Goal: Task Accomplishment & Management: Use online tool/utility

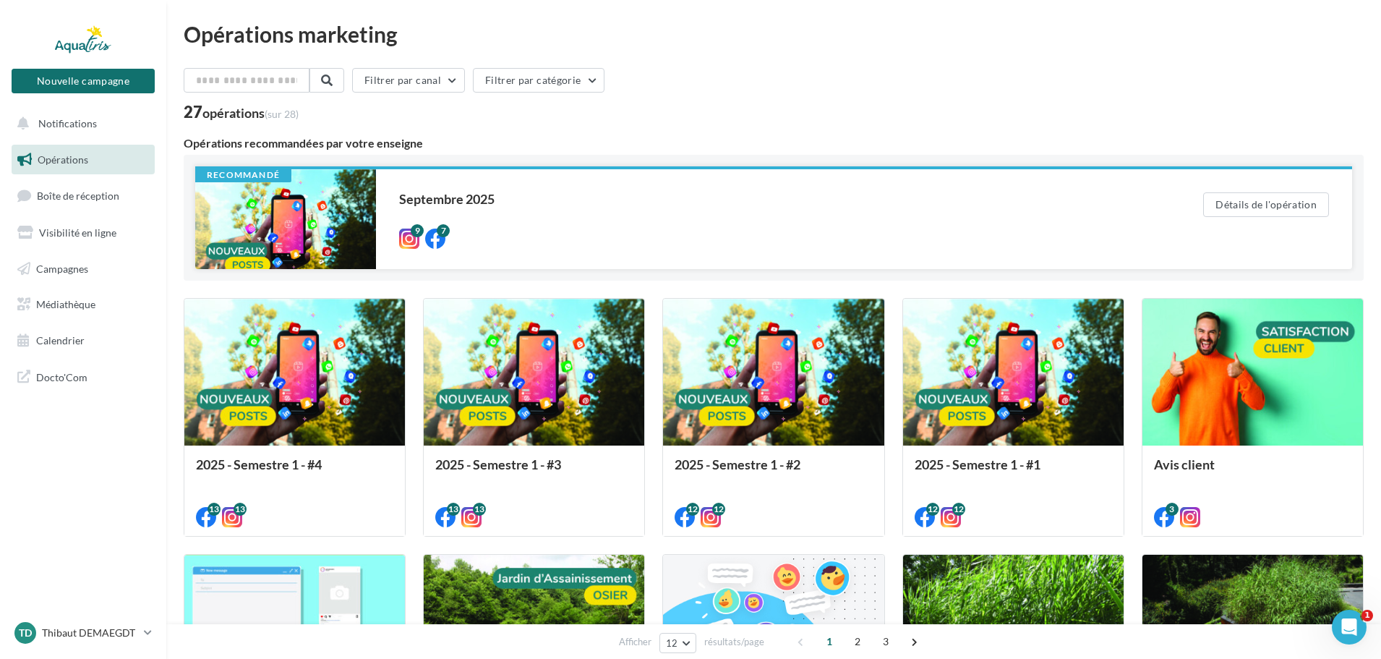
click at [316, 214] on div at bounding box center [285, 219] width 181 height 100
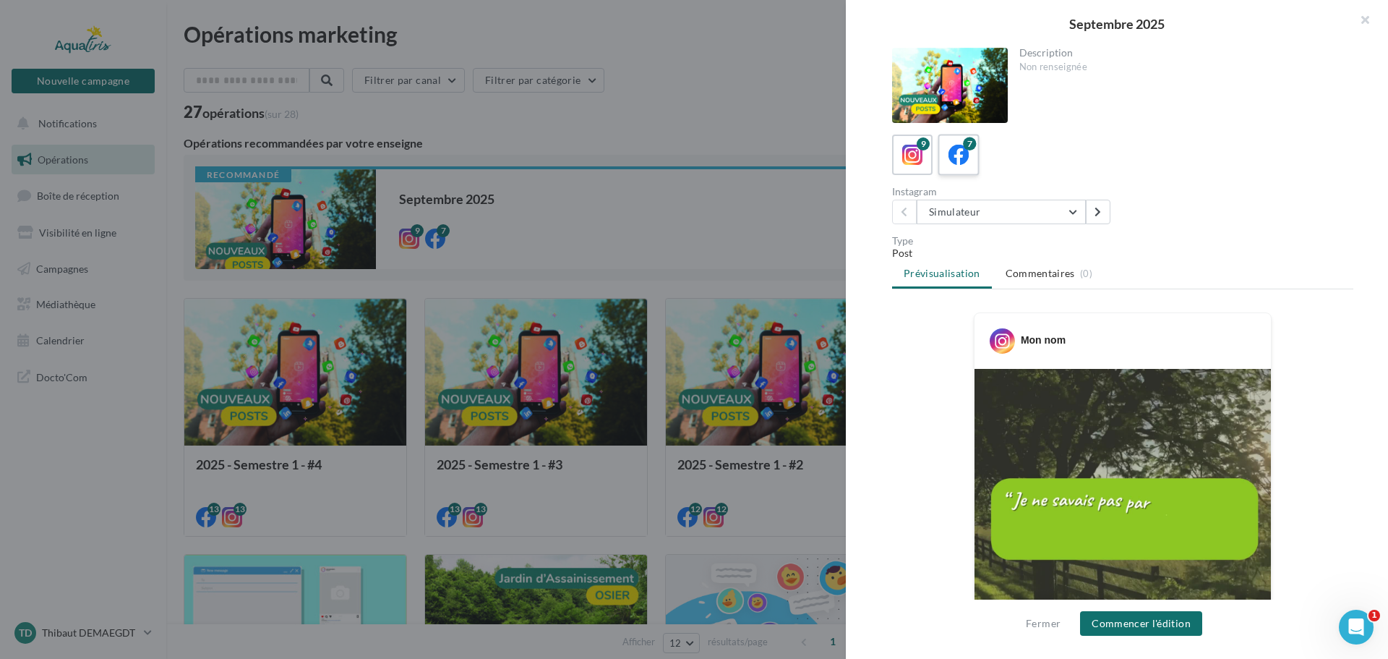
click at [961, 167] on label "7" at bounding box center [958, 154] width 41 height 41
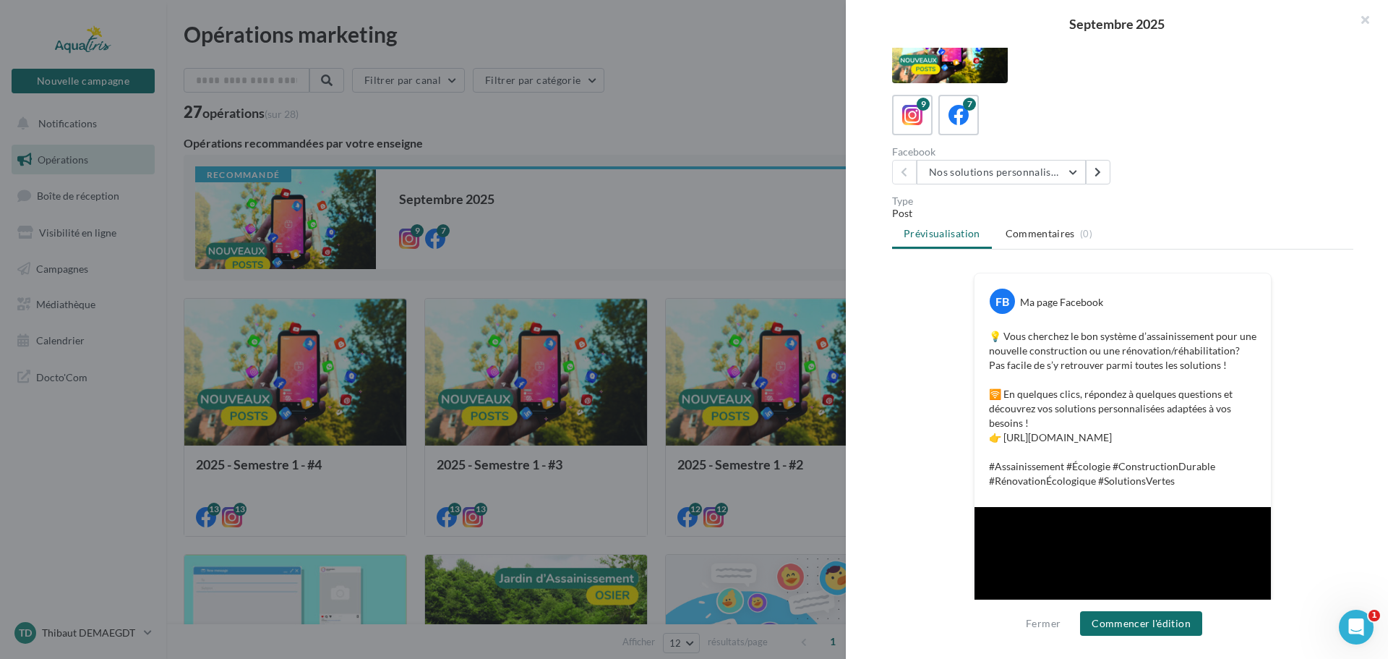
scroll to position [72, 0]
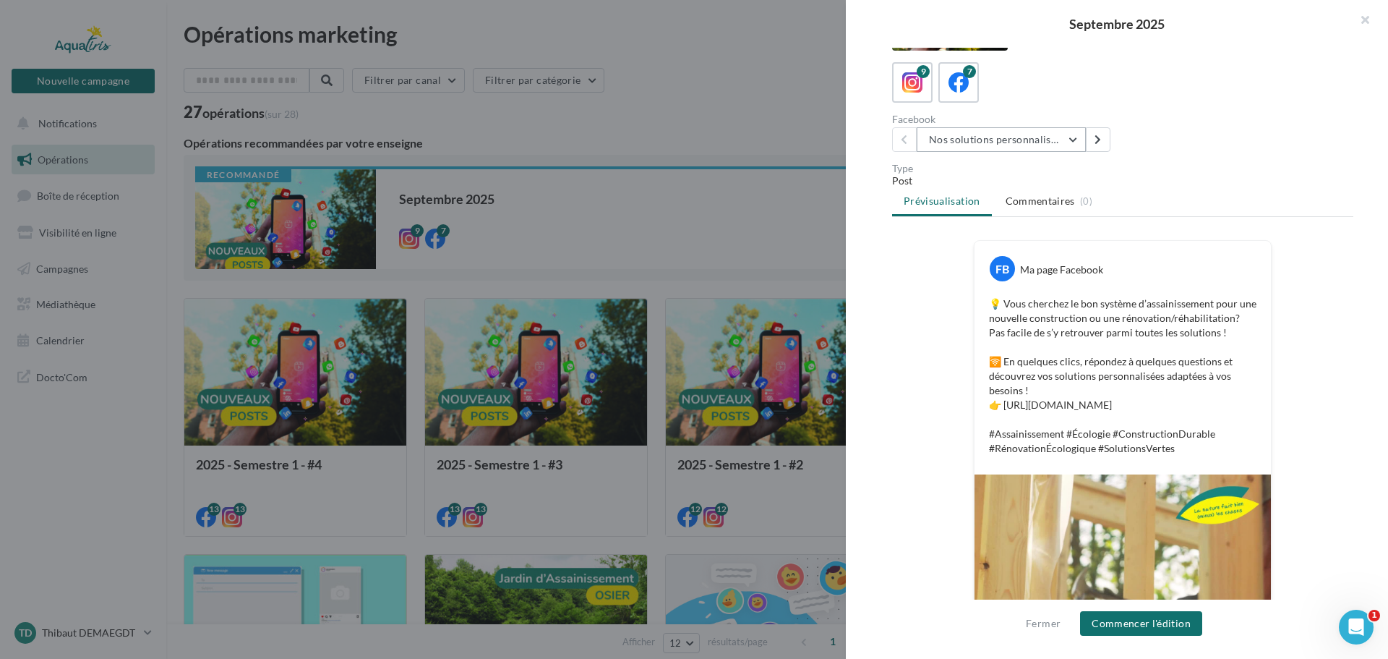
click at [1024, 150] on button "Nos solutions personnalisées" at bounding box center [1001, 139] width 169 height 25
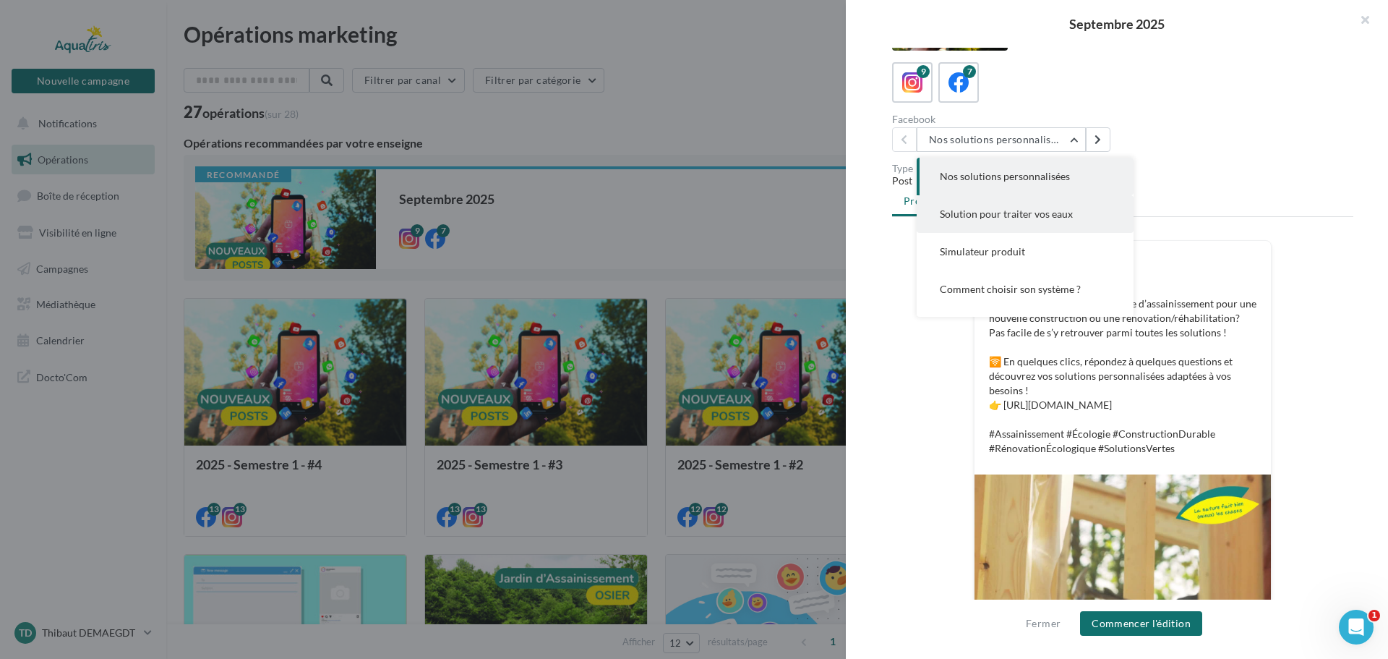
click at [1000, 228] on button "Solution pour traiter vos eaux" at bounding box center [1025, 214] width 217 height 38
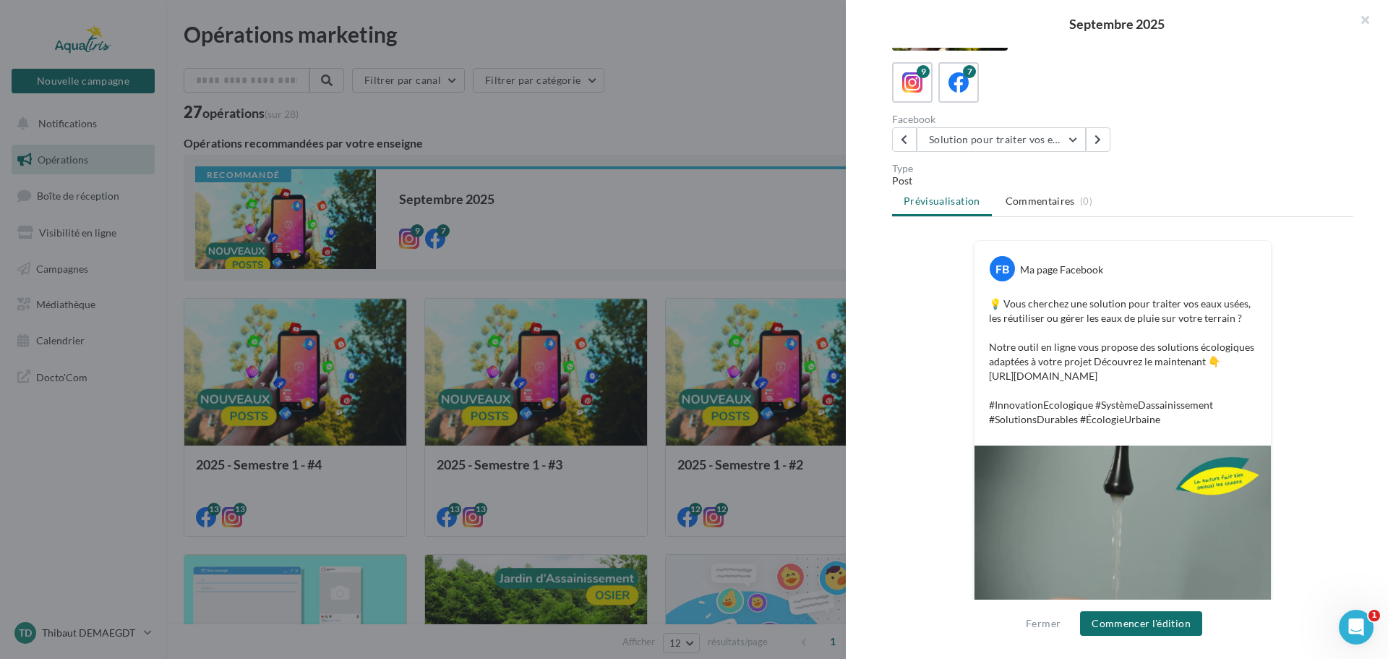
click at [1038, 156] on div "Description Non renseignée 9 7 Facebook Solution pour traiter vos eaux Nos solu…" at bounding box center [1123, 330] width 554 height 565
click at [1035, 145] on button "Solution pour traiter vos eaux" at bounding box center [1001, 139] width 169 height 25
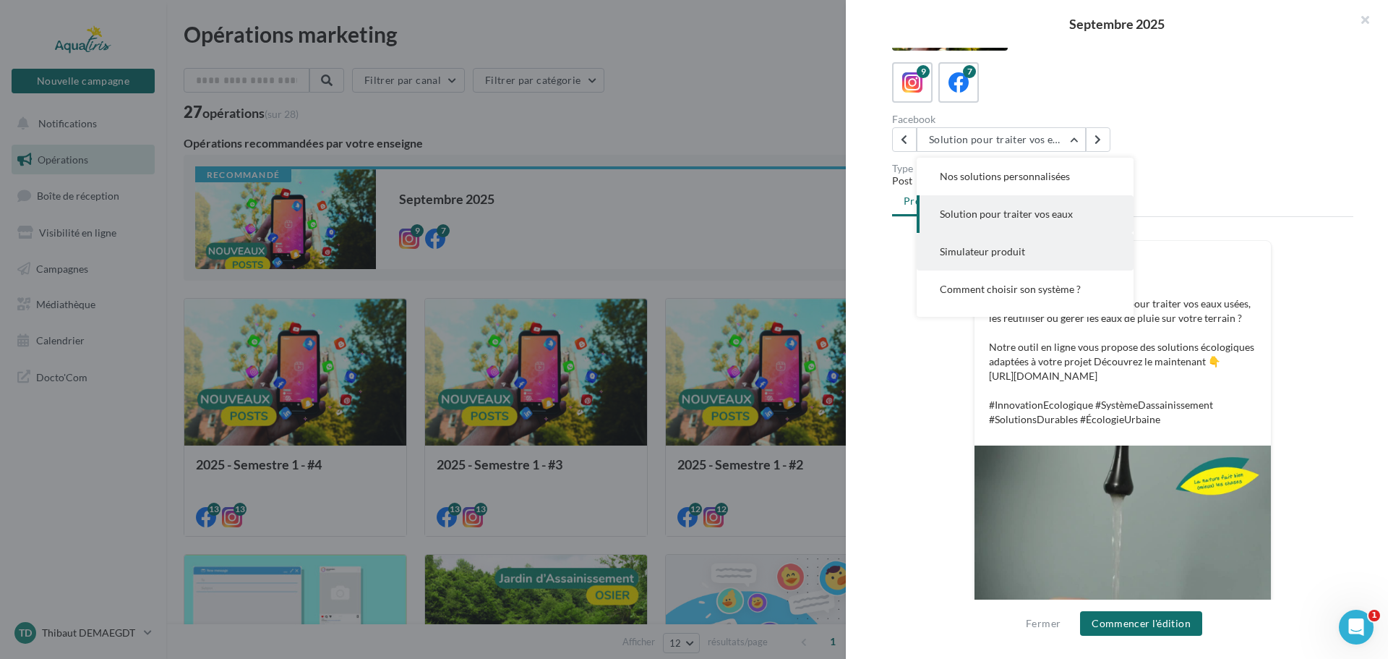
click at [1020, 252] on span "Simulateur produit" at bounding box center [982, 251] width 85 height 12
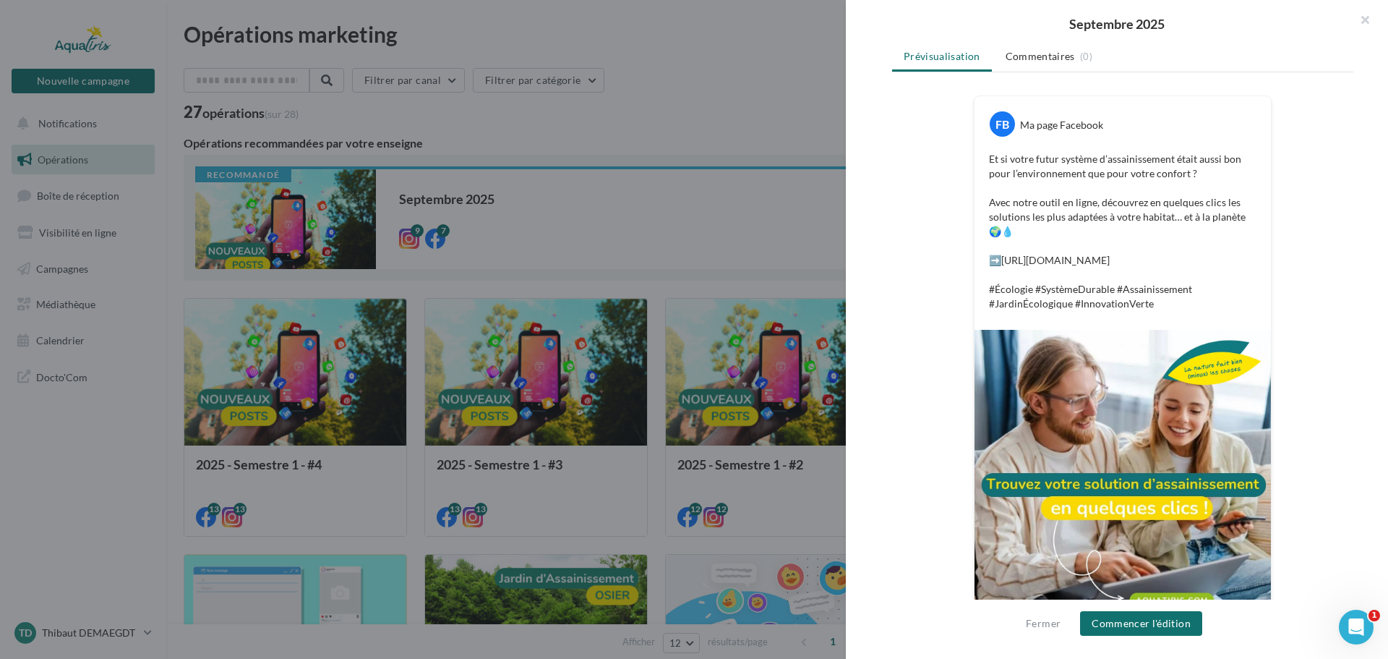
scroll to position [265, 0]
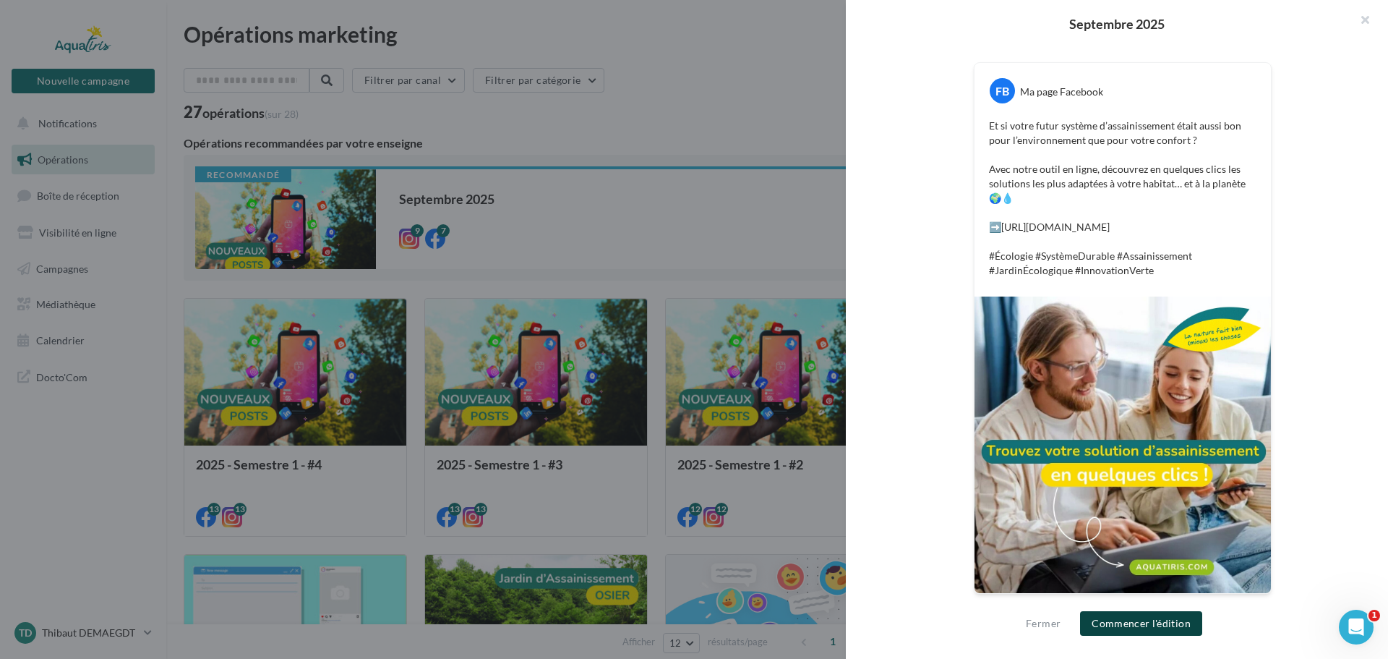
click at [1142, 612] on button "Commencer l'édition" at bounding box center [1141, 623] width 122 height 25
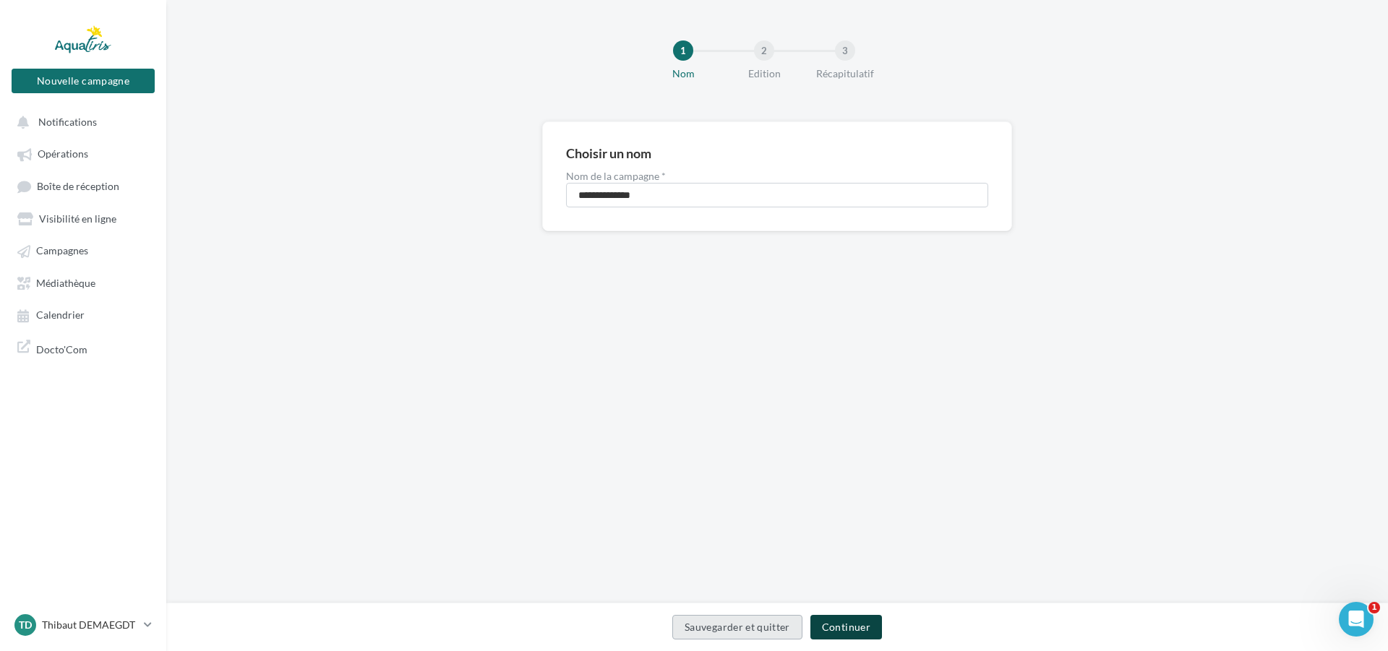
click at [832, 620] on button "Continuer" at bounding box center [847, 627] width 72 height 25
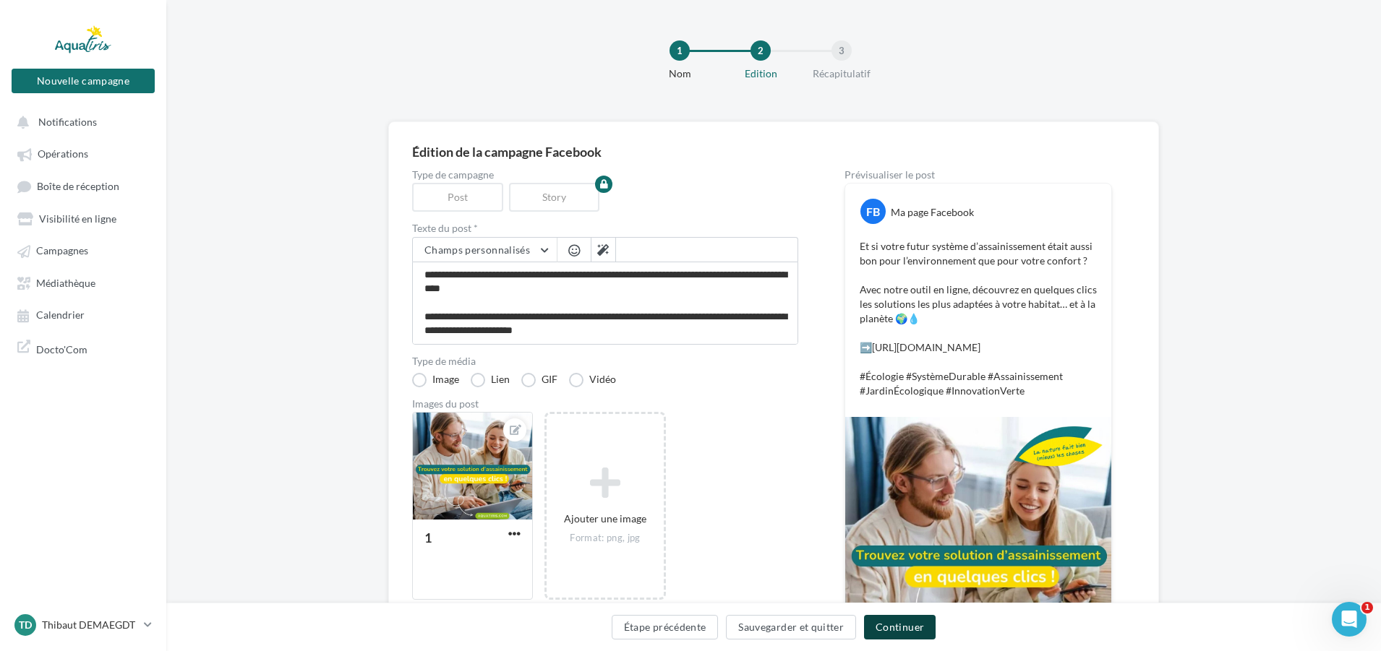
click at [884, 633] on button "Continuer" at bounding box center [900, 627] width 72 height 25
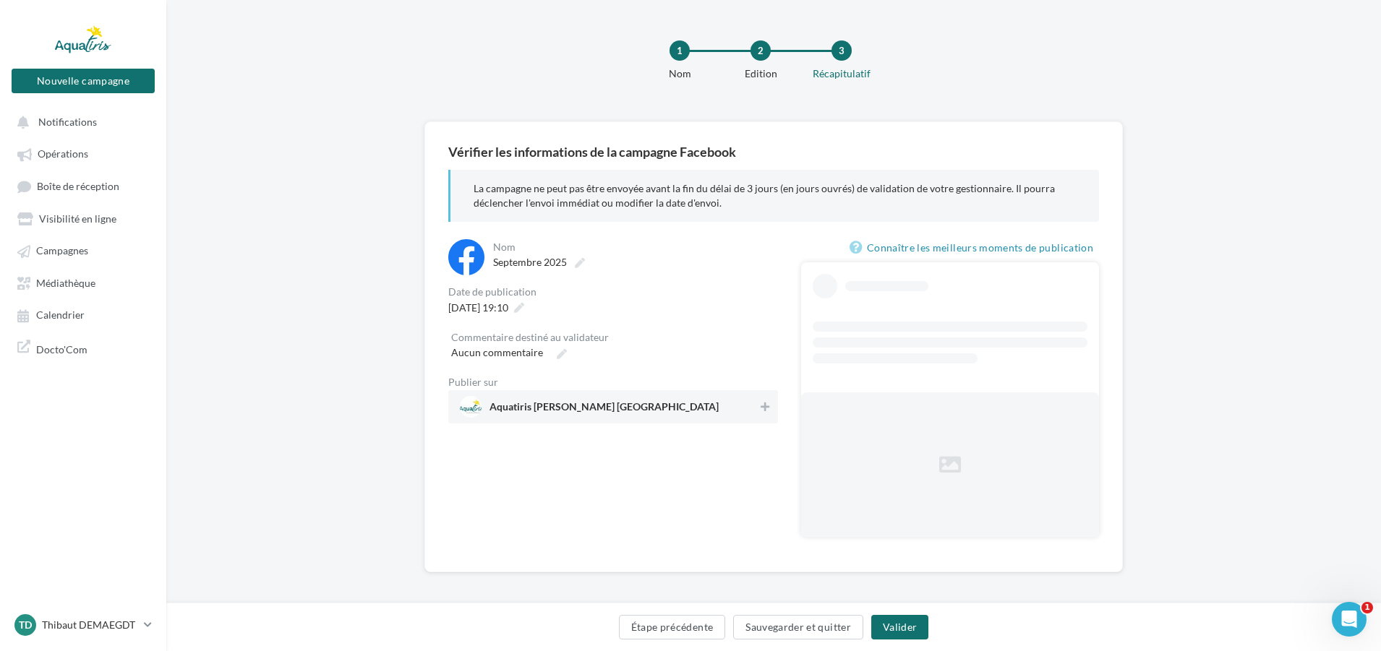
click at [604, 403] on span "Aquatiris Landes Pyrénées Atlantiques" at bounding box center [604, 410] width 229 height 16
click at [890, 627] on button "Valider" at bounding box center [899, 627] width 57 height 25
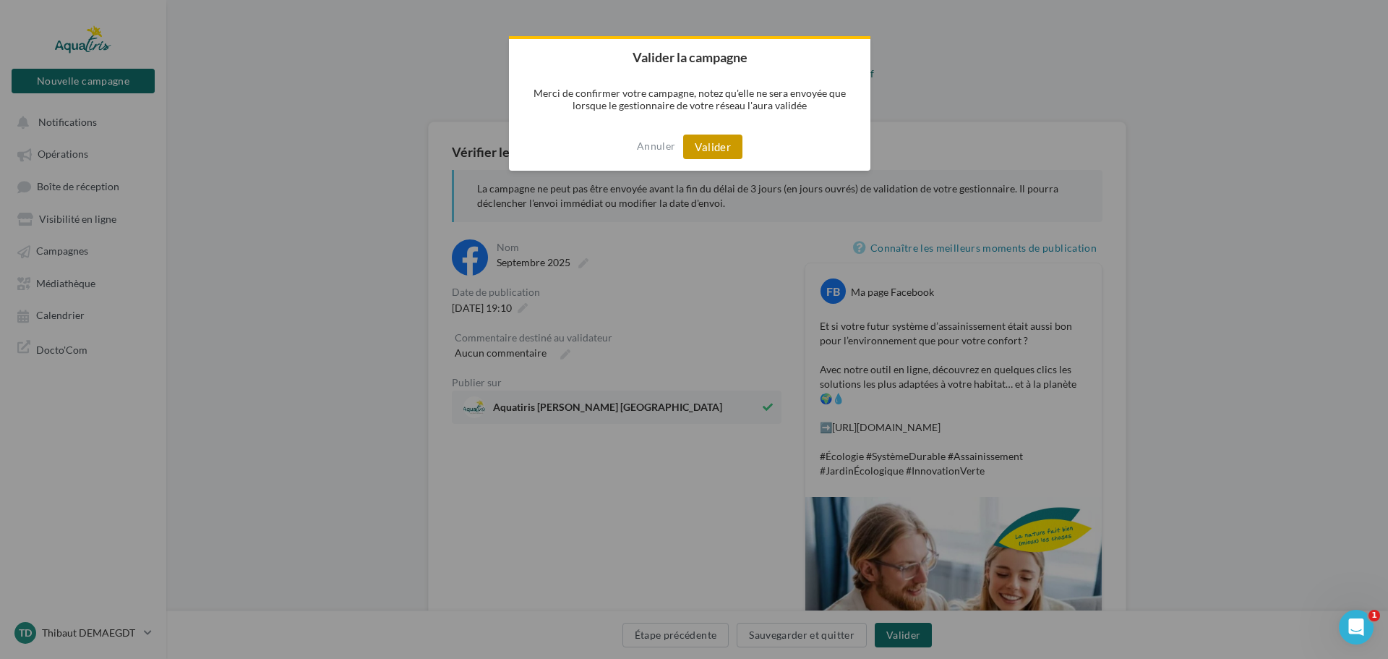
drag, startPoint x: 717, startPoint y: 150, endPoint x: 712, endPoint y: 158, distance: 9.8
click at [717, 150] on button "Valider" at bounding box center [712, 146] width 59 height 25
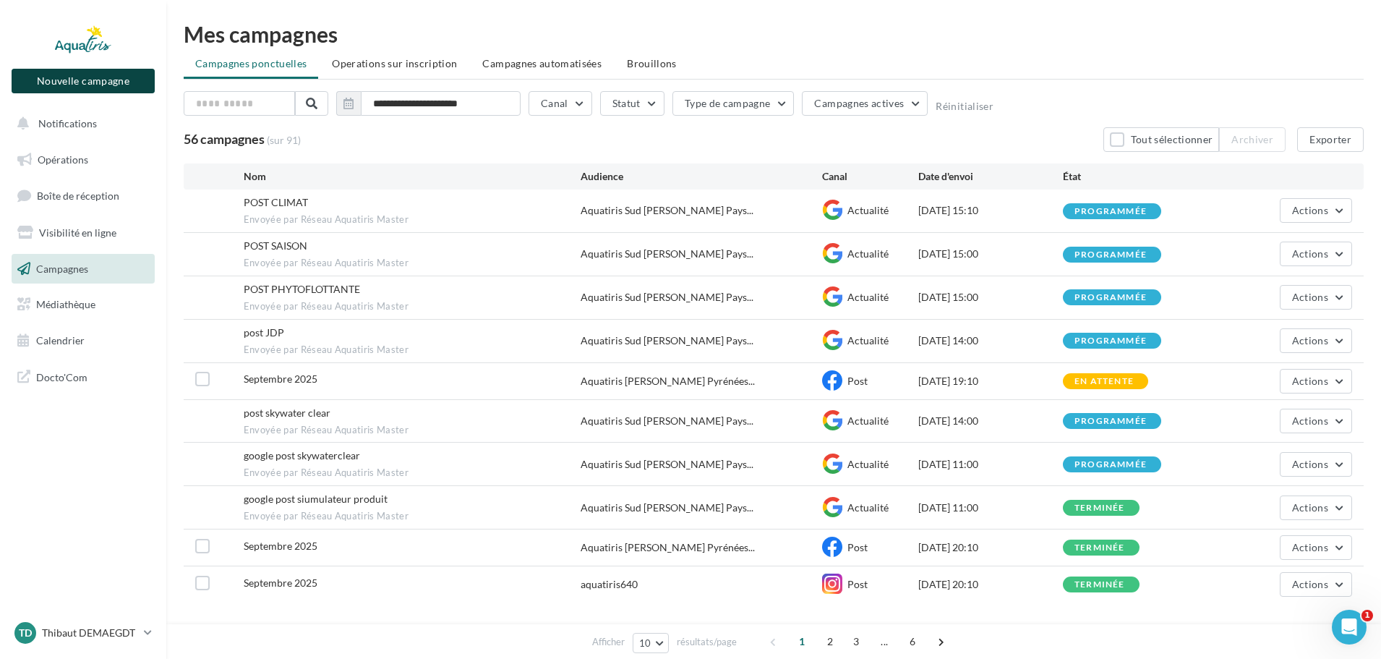
click at [80, 81] on button "Nouvelle campagne" at bounding box center [83, 81] width 143 height 25
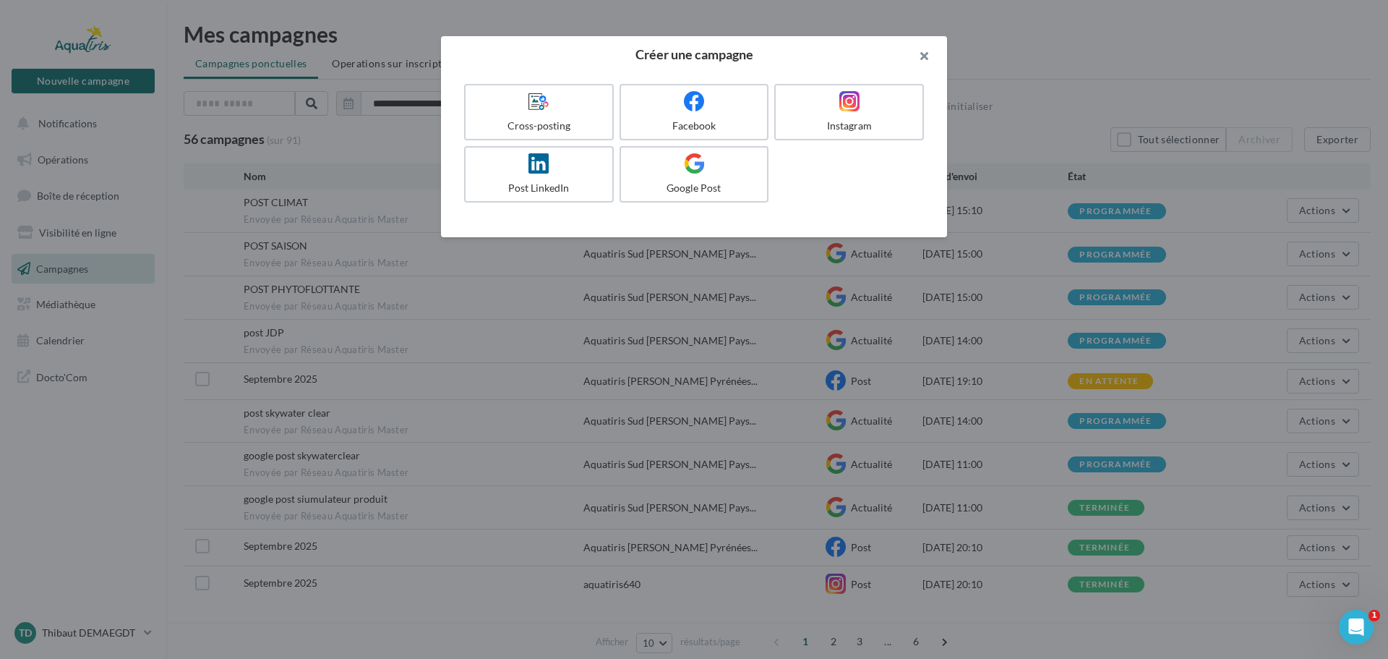
drag, startPoint x: 920, startPoint y: 54, endPoint x: 914, endPoint y: 61, distance: 9.8
click at [923, 59] on button "button" at bounding box center [918, 57] width 58 height 43
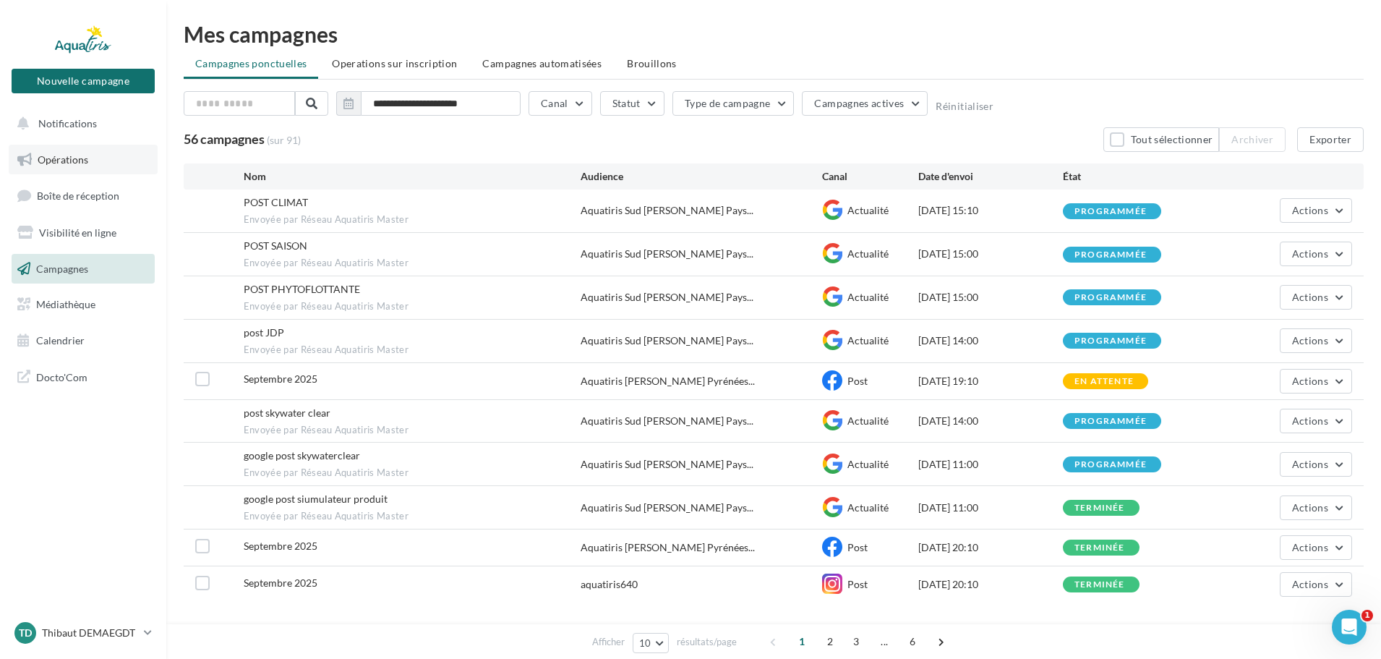
click at [46, 150] on link "Opérations" at bounding box center [83, 160] width 149 height 30
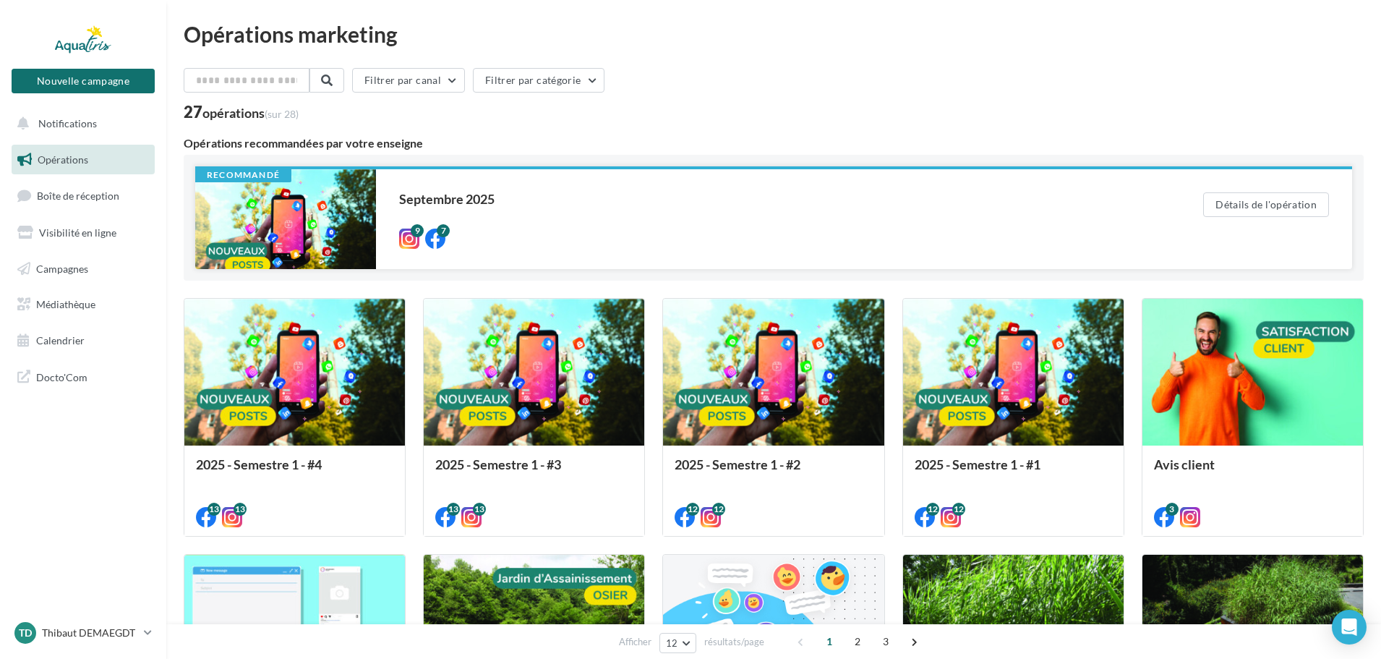
click at [300, 195] on div at bounding box center [285, 219] width 181 height 100
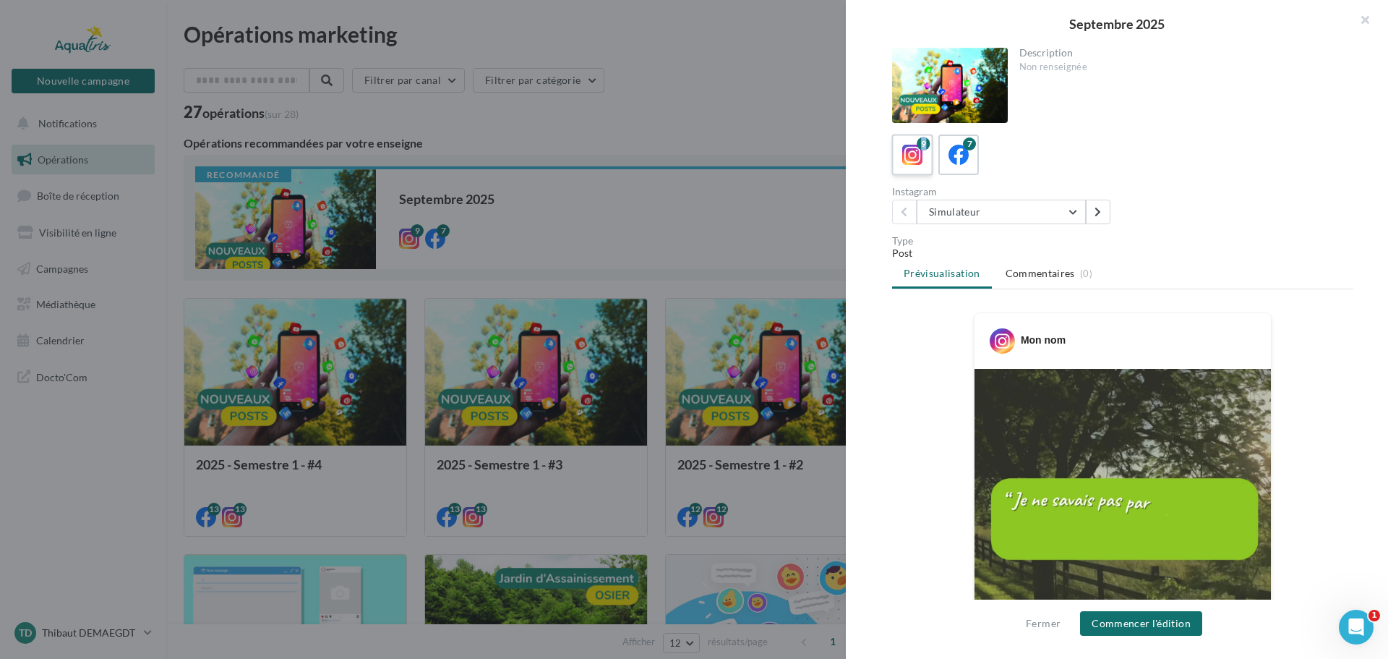
click at [928, 150] on label "9" at bounding box center [912, 154] width 41 height 41
click at [979, 213] on button "Simulateur" at bounding box center [1001, 212] width 169 height 25
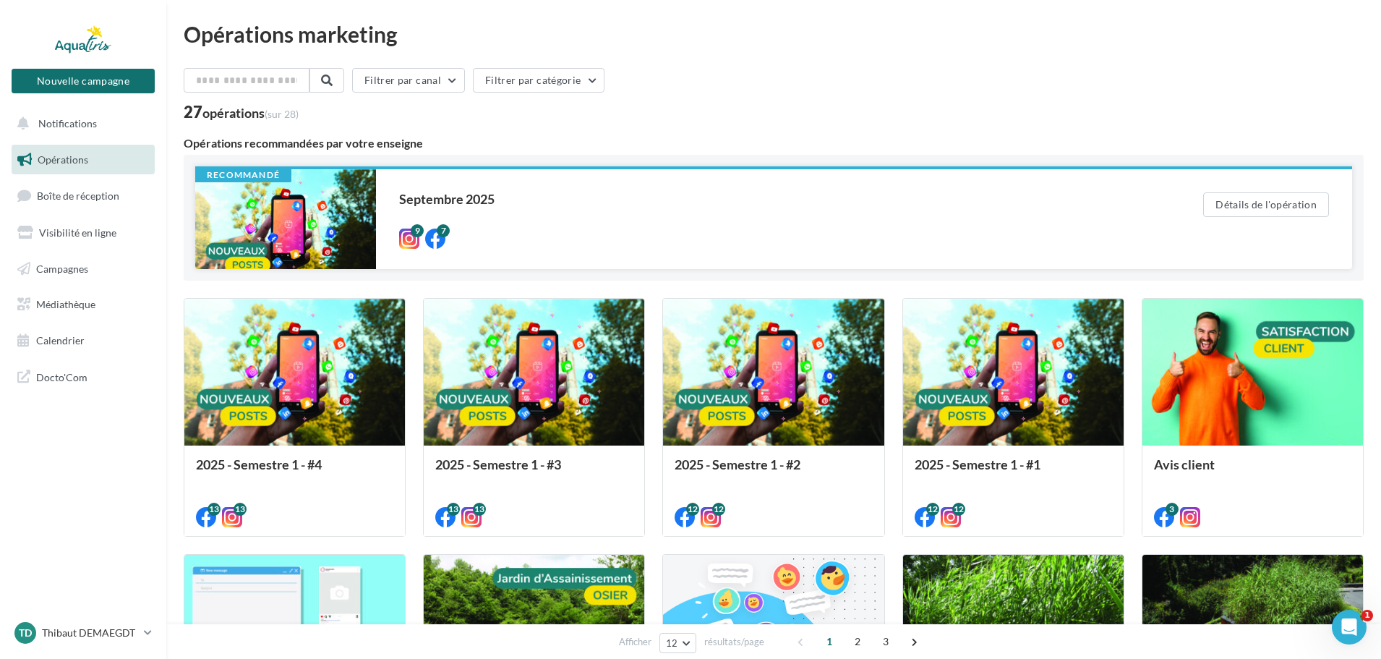
click at [296, 211] on div at bounding box center [285, 219] width 181 height 100
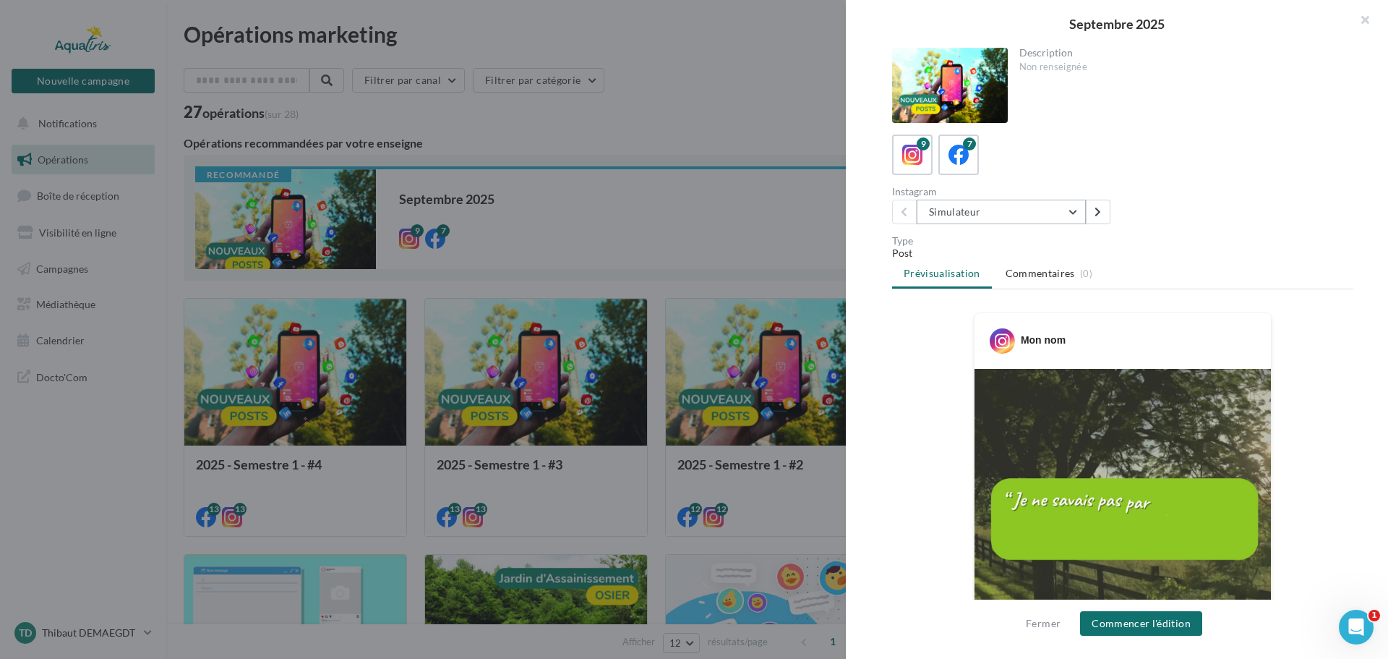
click at [954, 212] on button "Simulateur" at bounding box center [1001, 212] width 169 height 25
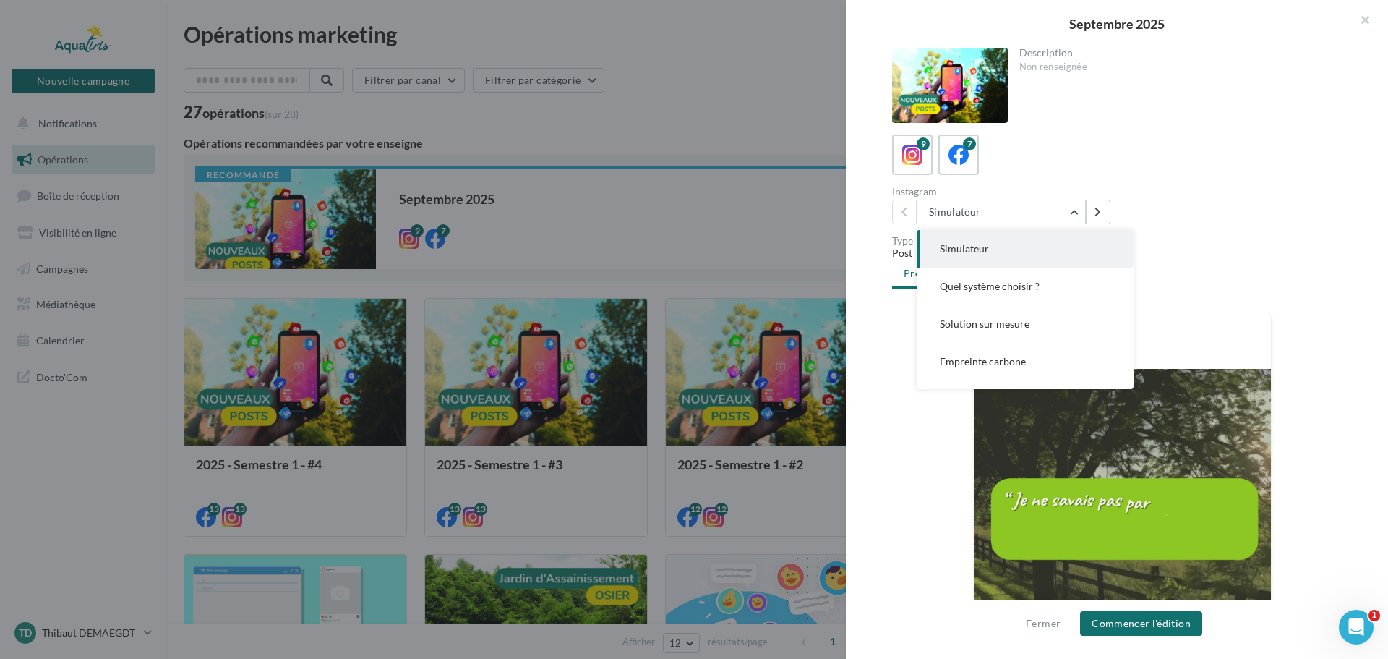
click at [966, 248] on span "Simulateur" at bounding box center [964, 248] width 49 height 12
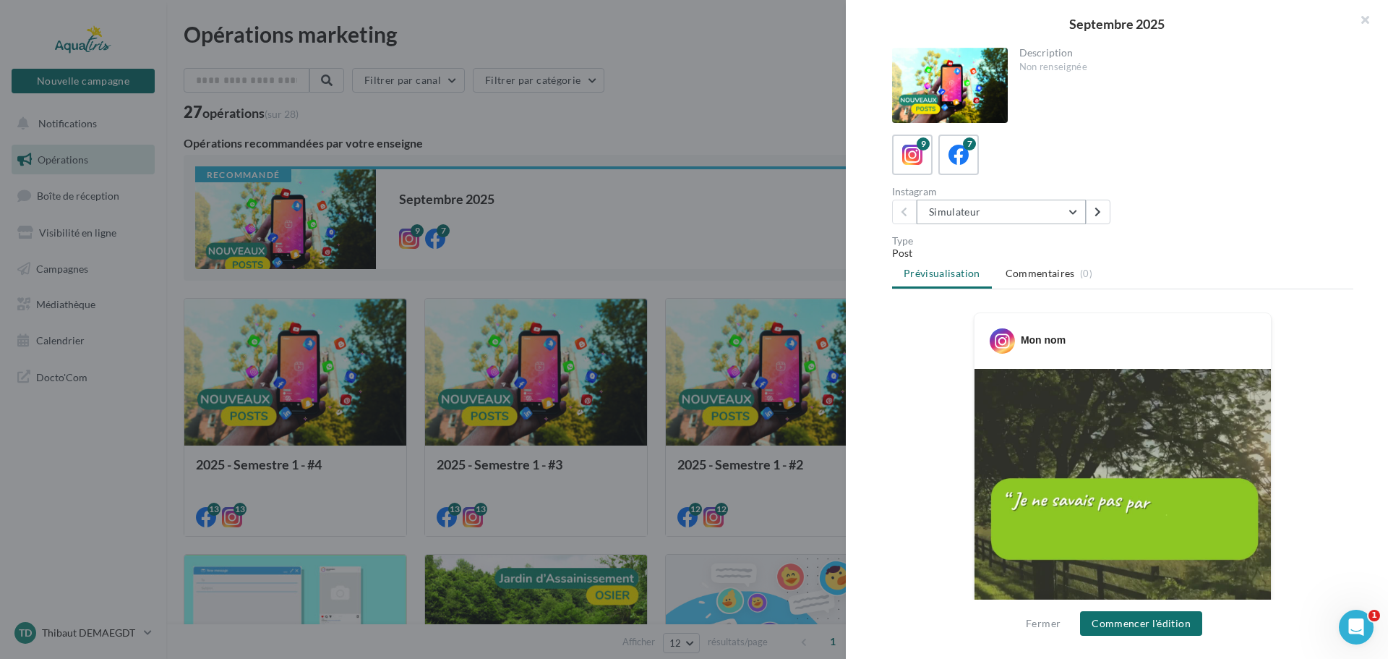
click at [970, 215] on button "Simulateur" at bounding box center [1001, 212] width 169 height 25
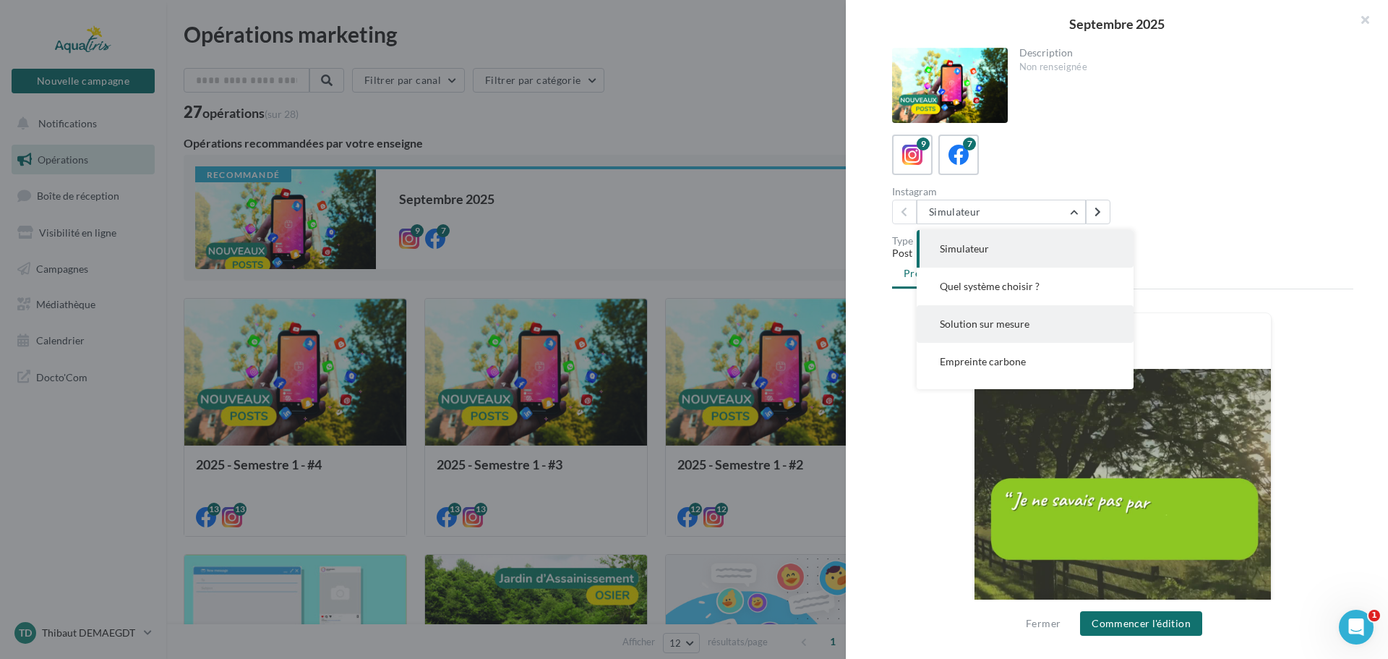
click at [978, 334] on button "Solution sur mesure" at bounding box center [1025, 324] width 217 height 38
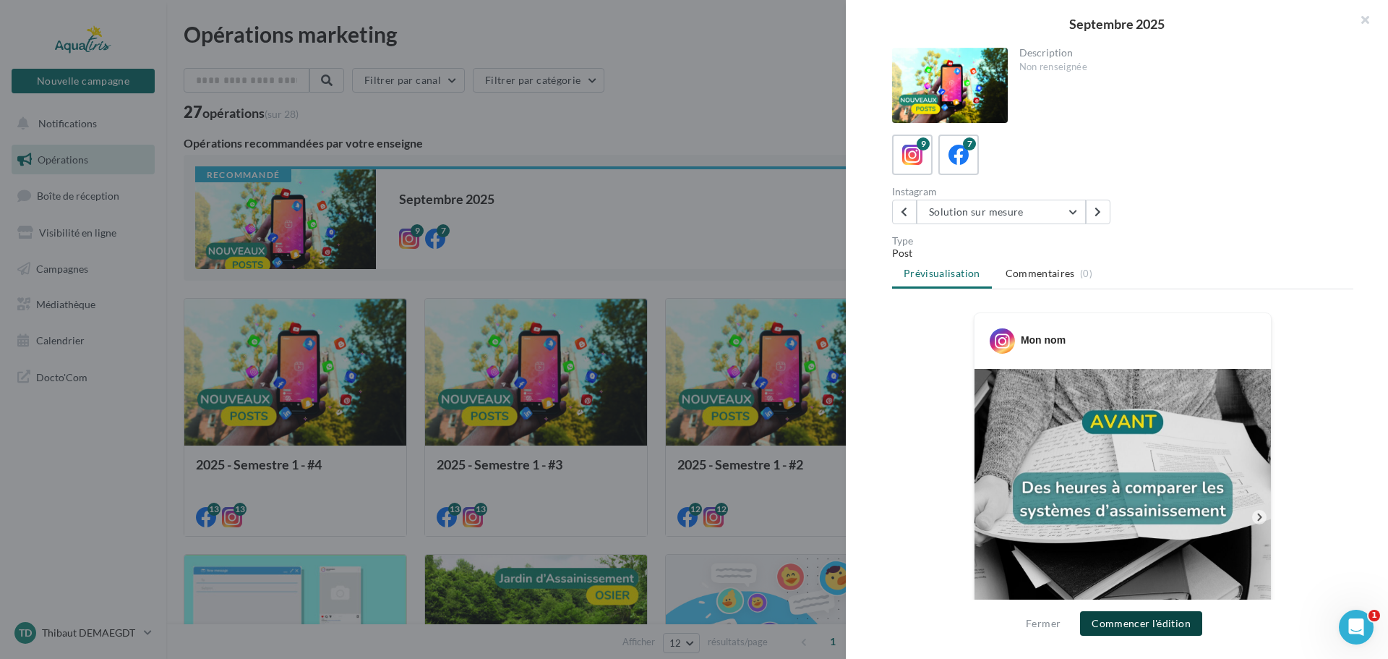
click at [1143, 630] on button "Commencer l'édition" at bounding box center [1141, 623] width 122 height 25
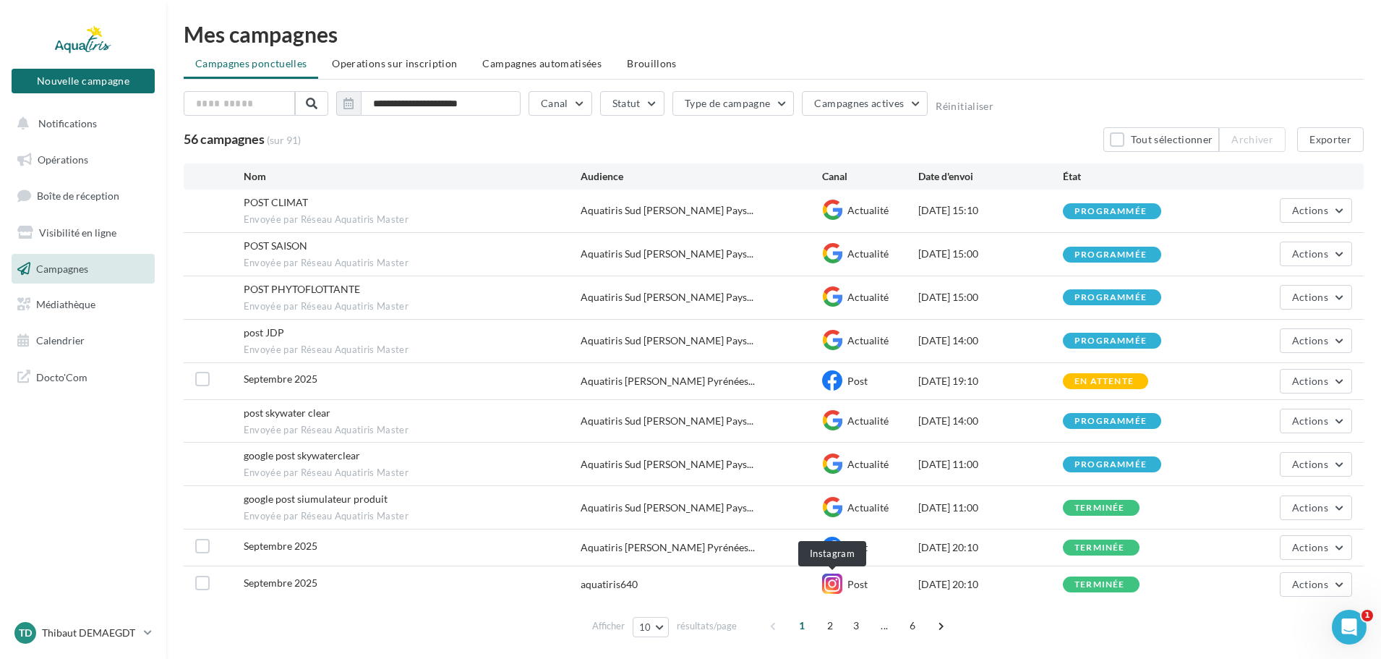
scroll to position [46, 0]
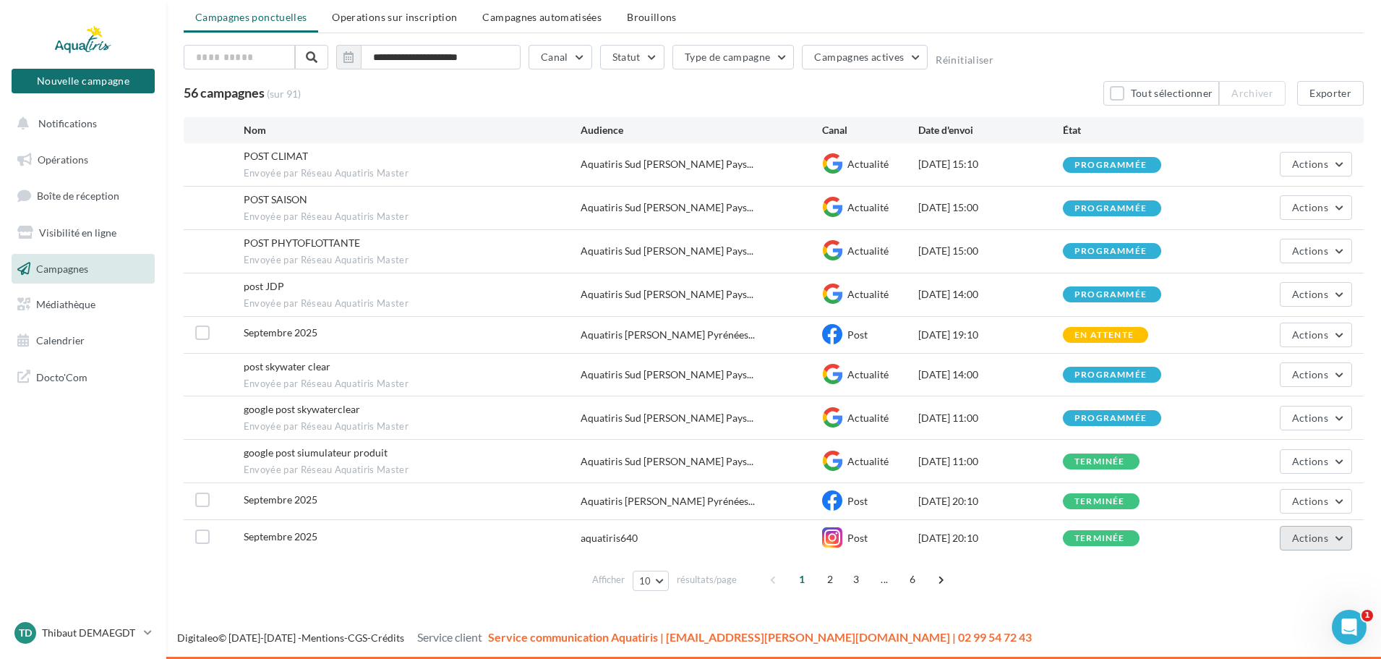
click at [1314, 537] on span "Actions" at bounding box center [1310, 537] width 36 height 12
click at [1296, 360] on button "Voir les résultats" at bounding box center [1278, 354] width 148 height 38
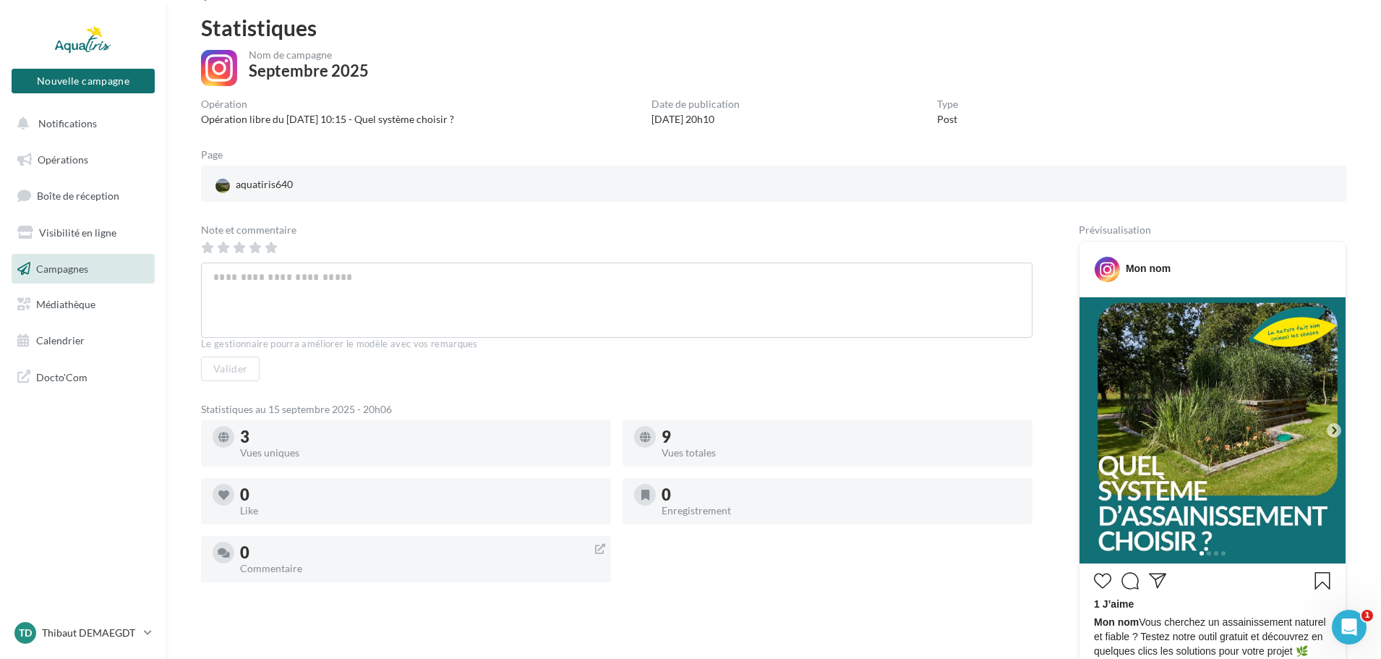
scroll to position [72, 0]
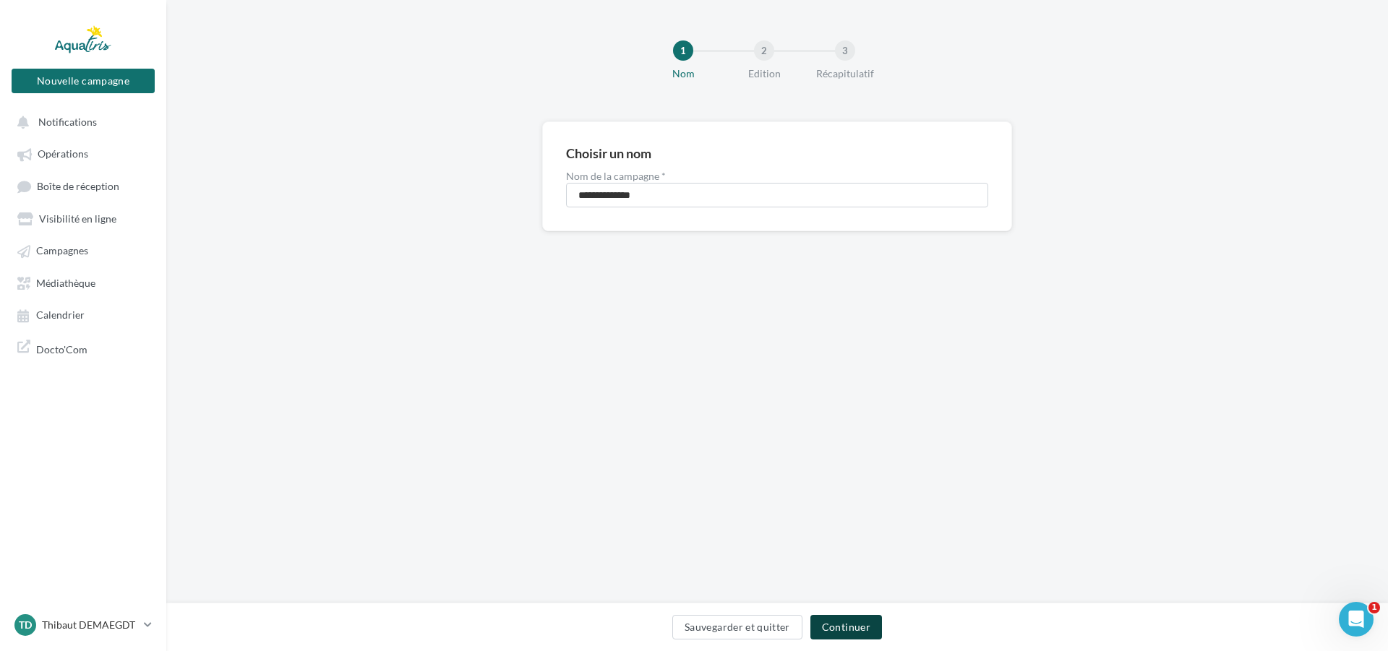
click at [854, 630] on button "Continuer" at bounding box center [847, 627] width 72 height 25
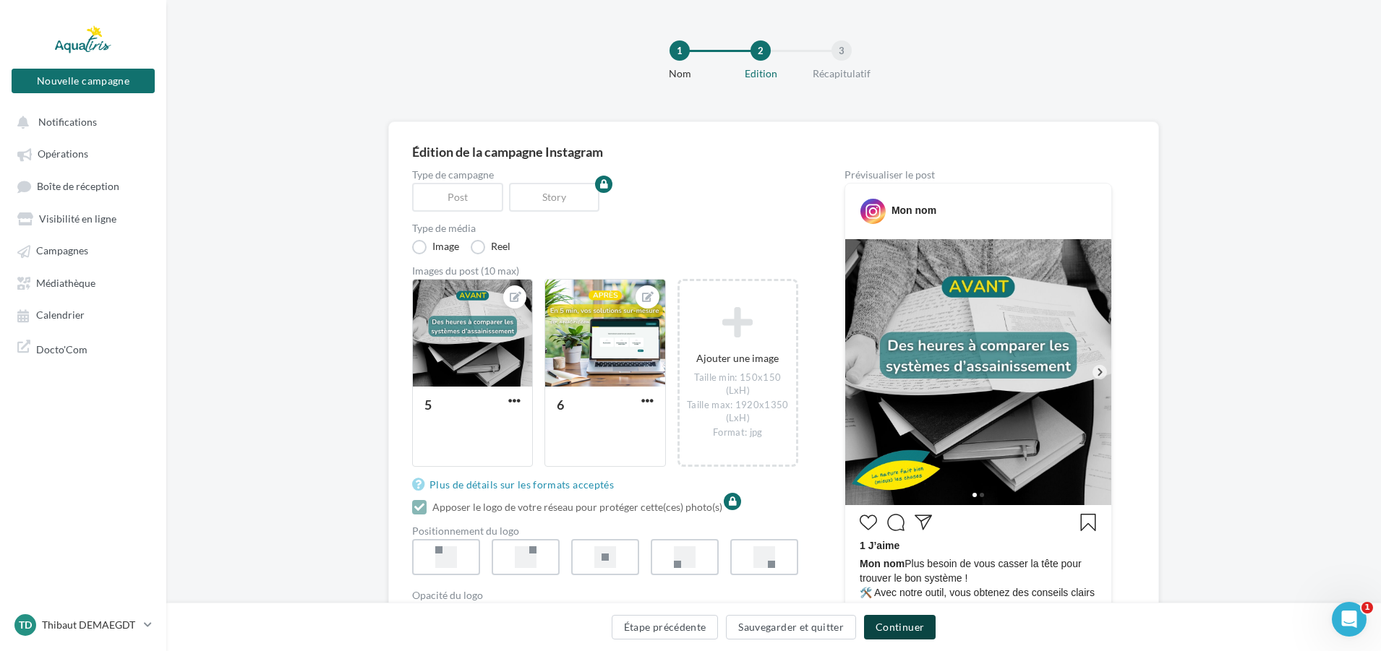
click at [918, 632] on button "Continuer" at bounding box center [900, 627] width 72 height 25
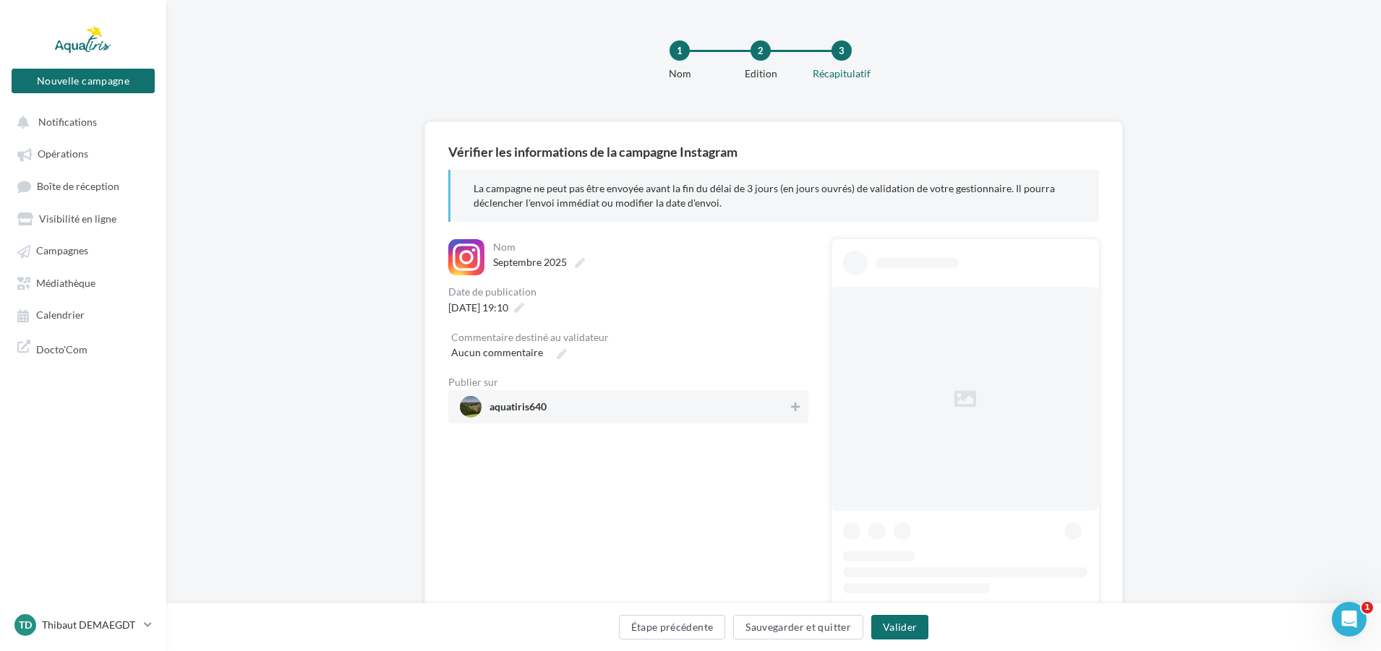
drag, startPoint x: 603, startPoint y: 413, endPoint x: 673, endPoint y: 473, distance: 92.3
click at [603, 414] on span "aquatiris640" at bounding box center [624, 407] width 328 height 22
click at [912, 629] on button "Valider" at bounding box center [899, 627] width 57 height 25
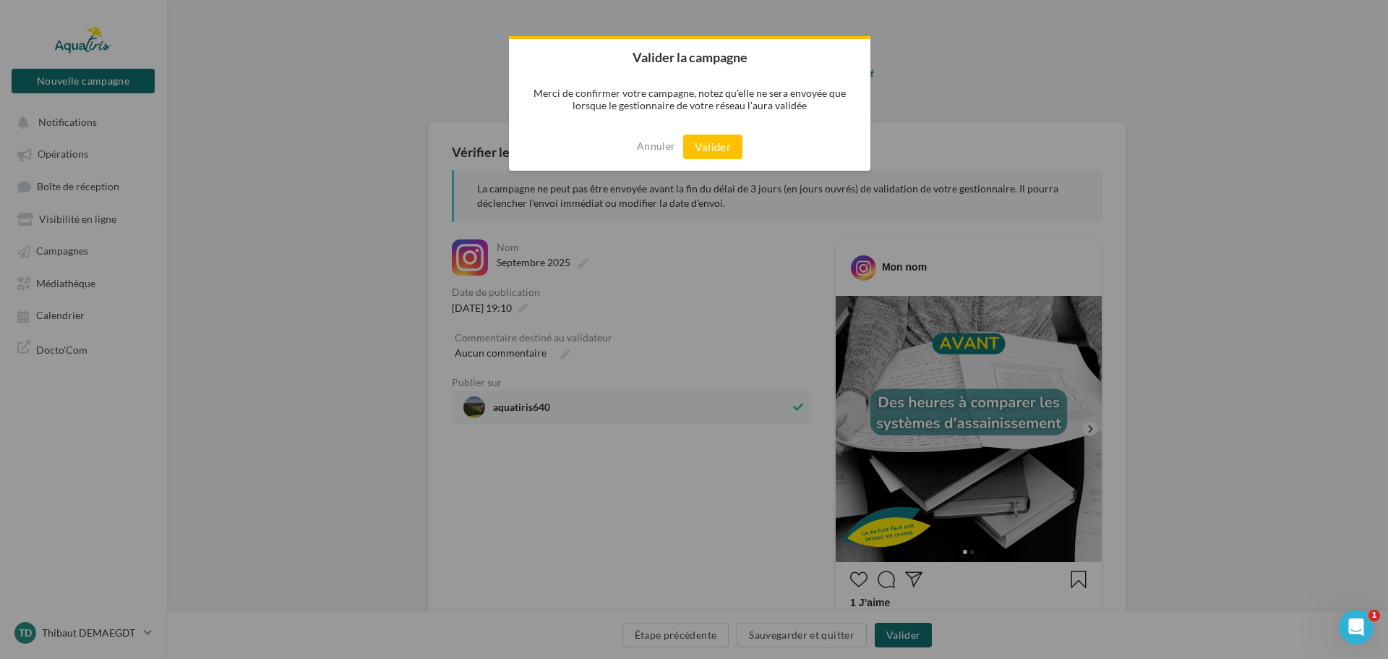
click at [712, 152] on button "Valider" at bounding box center [712, 146] width 59 height 25
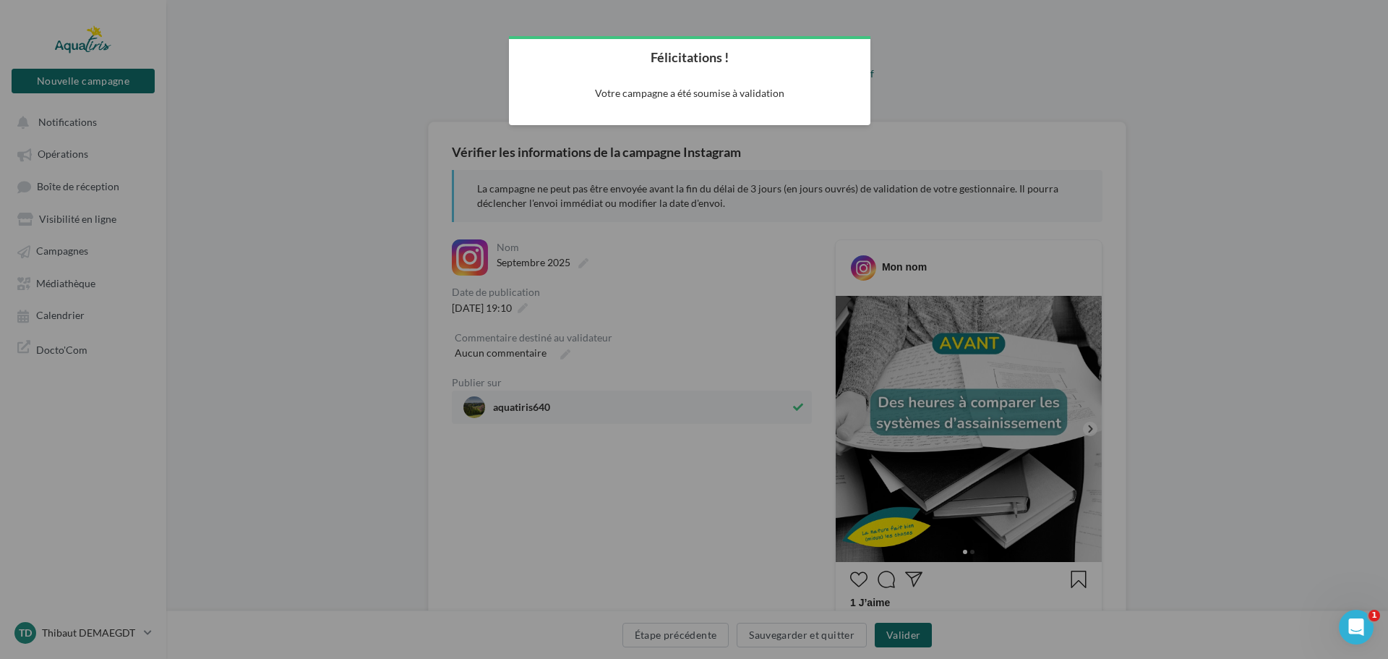
click at [1071, 89] on div at bounding box center [694, 329] width 1388 height 659
